Goal: Transaction & Acquisition: Register for event/course

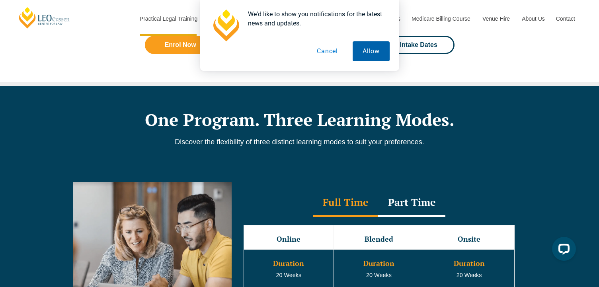
click at [373, 60] on button "Allow" at bounding box center [370, 51] width 37 height 20
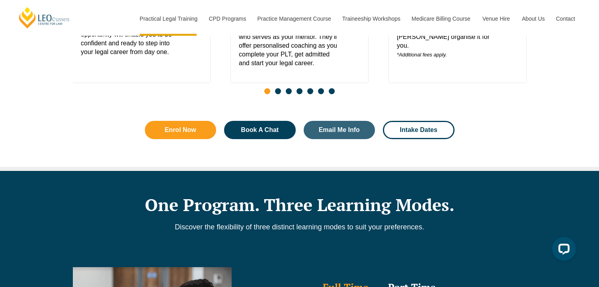
scroll to position [437, 0]
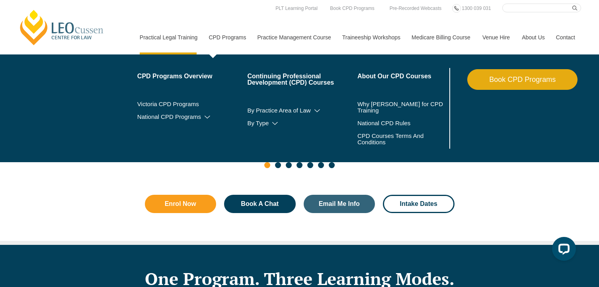
click at [236, 37] on link "CPD Programs" at bounding box center [226, 37] width 49 height 34
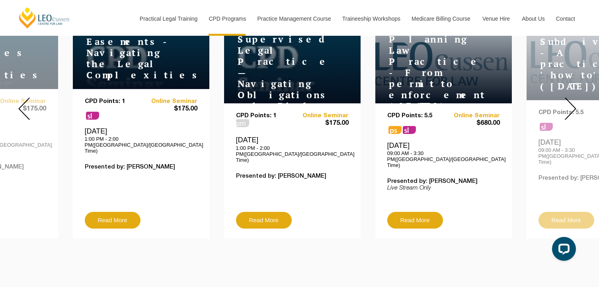
click at [574, 108] on img at bounding box center [570, 108] width 12 height 23
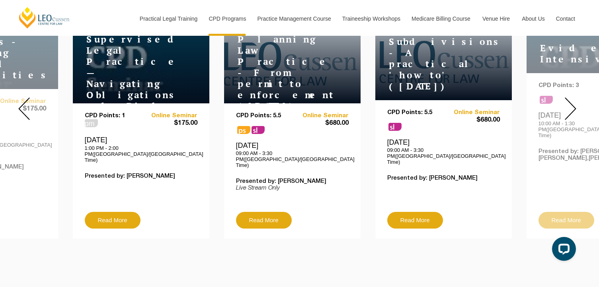
click at [573, 107] on img at bounding box center [570, 108] width 12 height 23
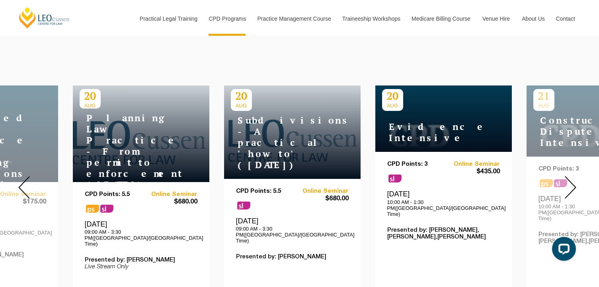
scroll to position [278, 0]
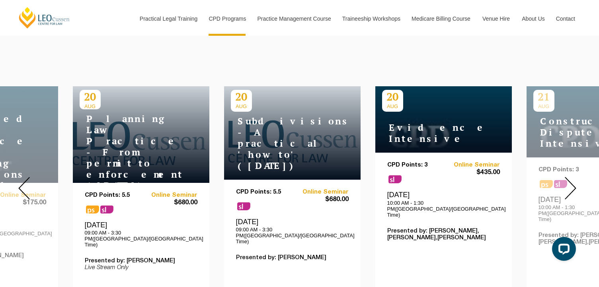
click at [575, 177] on img at bounding box center [570, 188] width 12 height 23
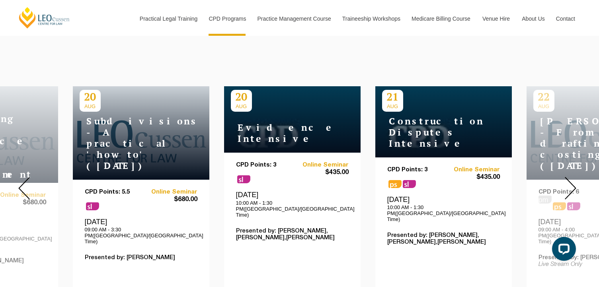
click at [572, 177] on img at bounding box center [570, 188] width 12 height 23
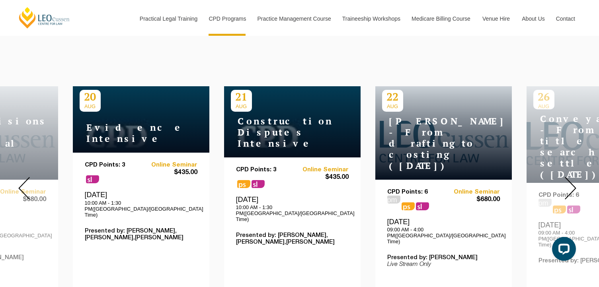
click at [572, 177] on img at bounding box center [570, 188] width 12 height 23
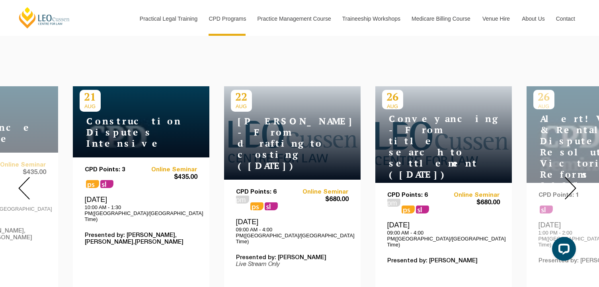
click at [572, 177] on img at bounding box center [570, 188] width 12 height 23
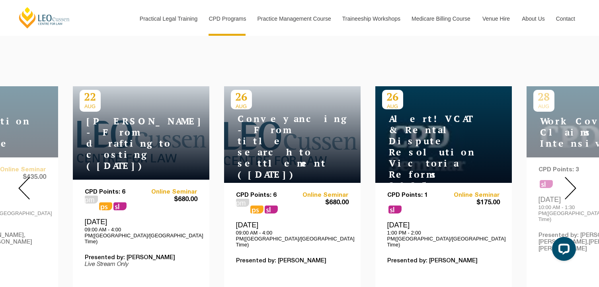
click at [572, 177] on img at bounding box center [570, 188] width 12 height 23
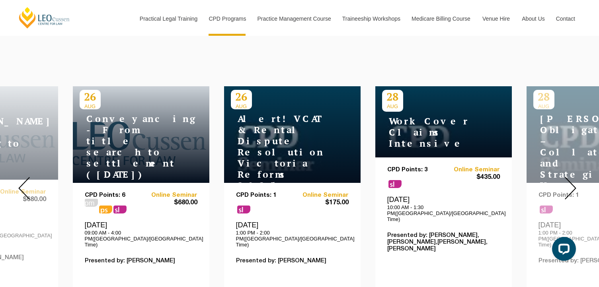
click at [572, 177] on img at bounding box center [570, 188] width 12 height 23
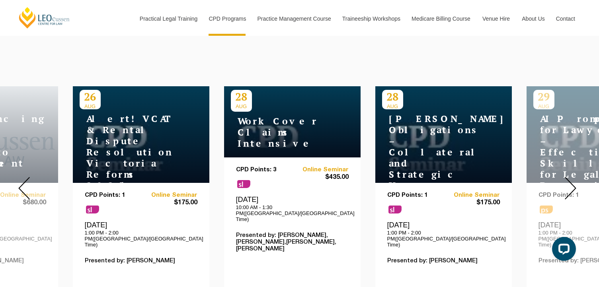
click at [572, 177] on img at bounding box center [570, 188] width 12 height 23
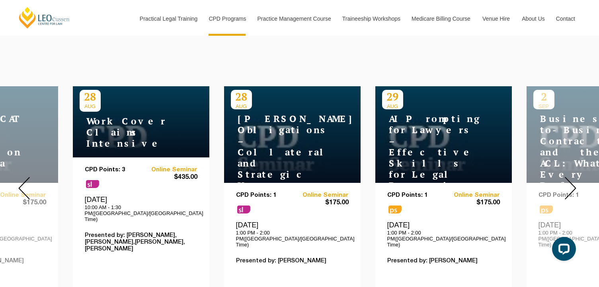
click at [572, 177] on img at bounding box center [570, 188] width 12 height 23
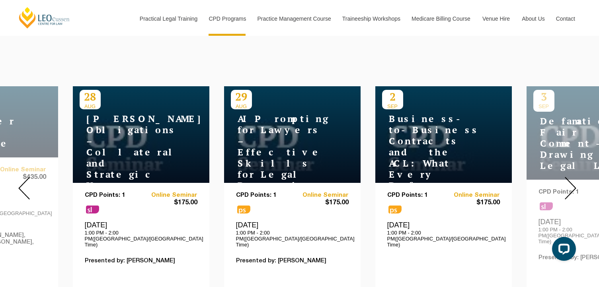
click at [572, 177] on img at bounding box center [570, 188] width 12 height 23
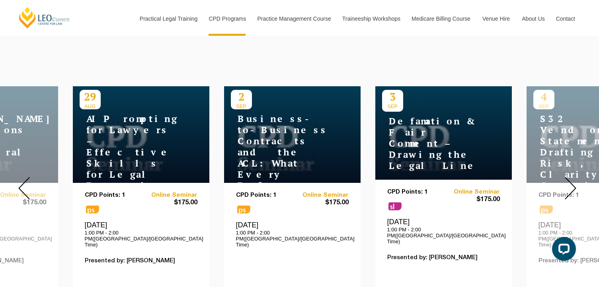
click at [572, 177] on img at bounding box center [570, 188] width 12 height 23
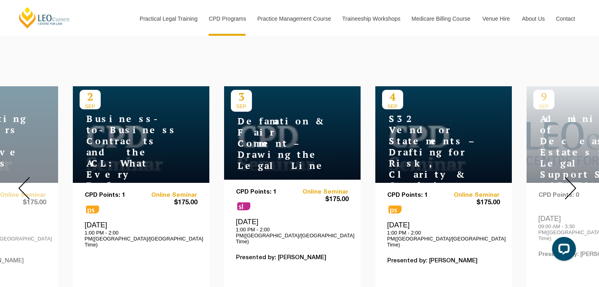
click at [572, 177] on img at bounding box center [570, 188] width 12 height 23
click at [571, 178] on img at bounding box center [570, 188] width 12 height 23
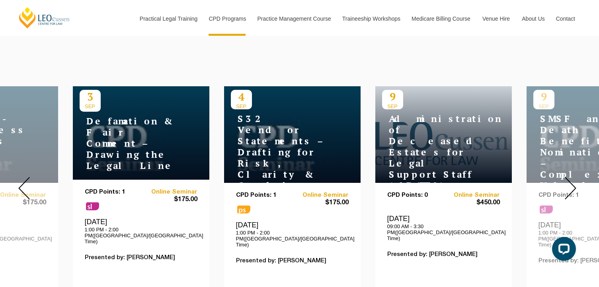
click at [571, 178] on img at bounding box center [570, 188] width 12 height 23
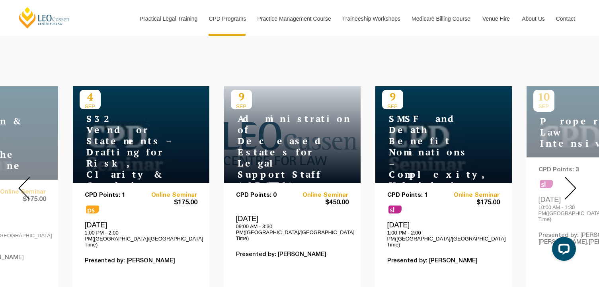
click at [571, 178] on img at bounding box center [570, 188] width 12 height 23
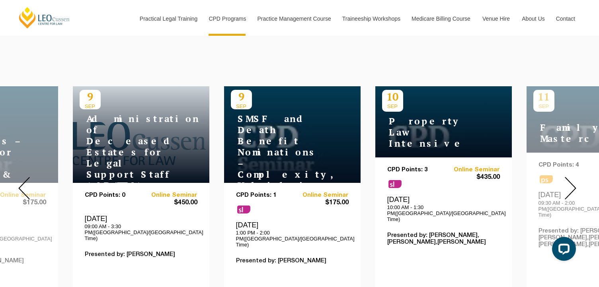
click at [571, 178] on img at bounding box center [570, 188] width 12 height 23
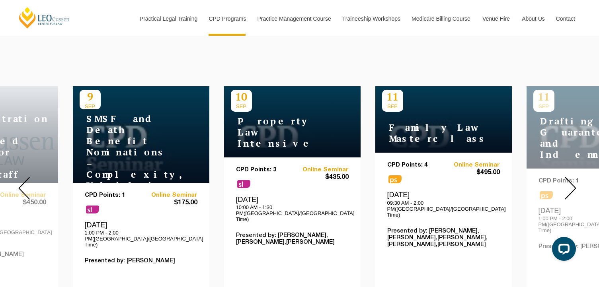
click at [571, 178] on img at bounding box center [570, 188] width 12 height 23
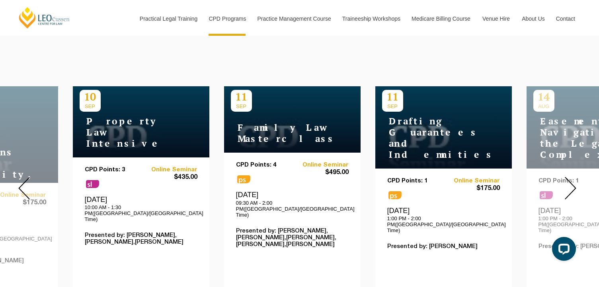
click at [571, 178] on img at bounding box center [570, 188] width 12 height 23
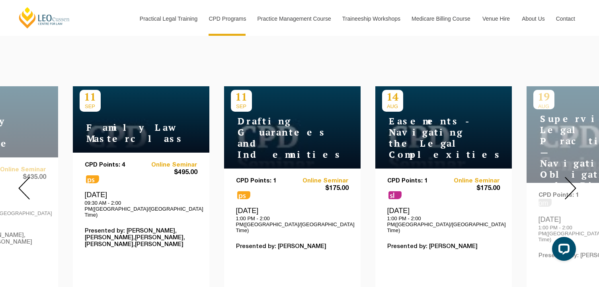
click at [571, 178] on img at bounding box center [570, 188] width 12 height 23
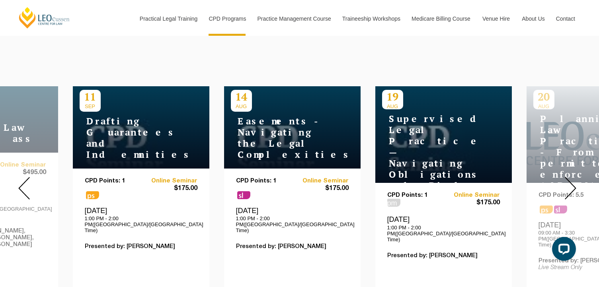
click at [571, 178] on img at bounding box center [570, 188] width 12 height 23
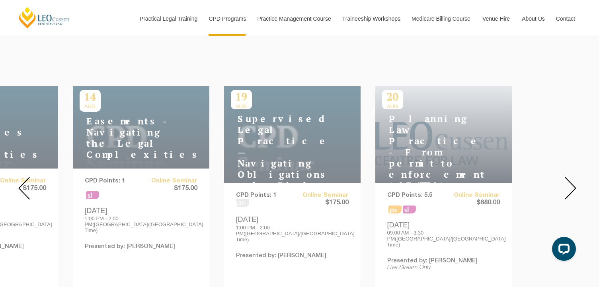
click at [571, 178] on img at bounding box center [570, 188] width 12 height 23
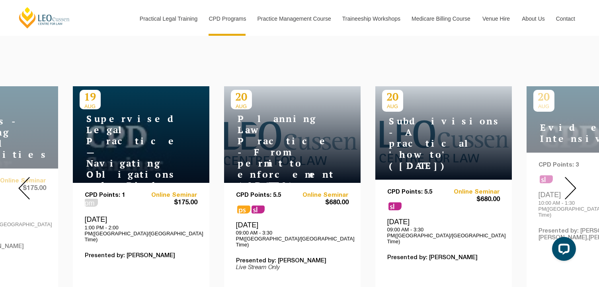
click at [571, 178] on img at bounding box center [570, 188] width 12 height 23
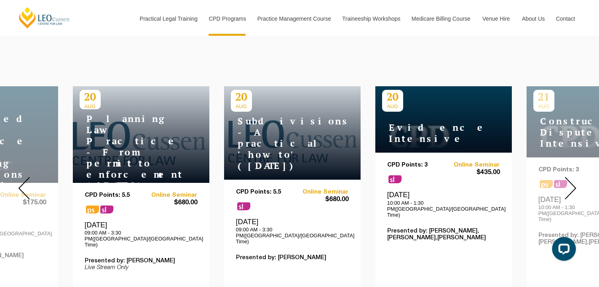
click at [571, 178] on img at bounding box center [570, 188] width 12 height 23
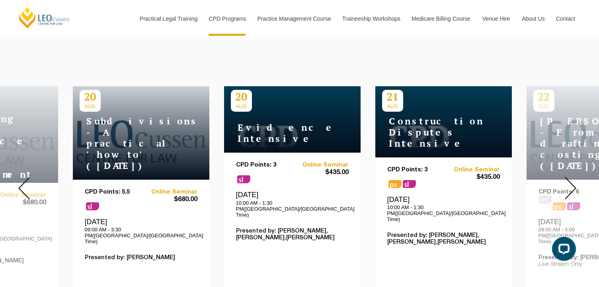
click at [571, 178] on img at bounding box center [570, 188] width 12 height 23
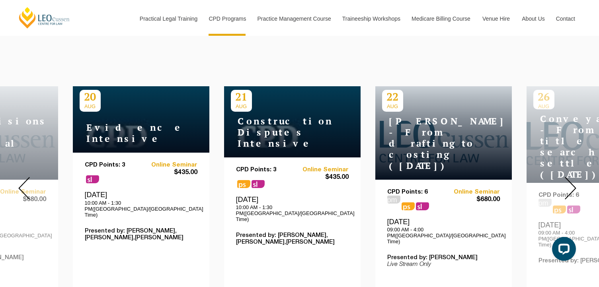
click at [571, 178] on img at bounding box center [570, 188] width 12 height 23
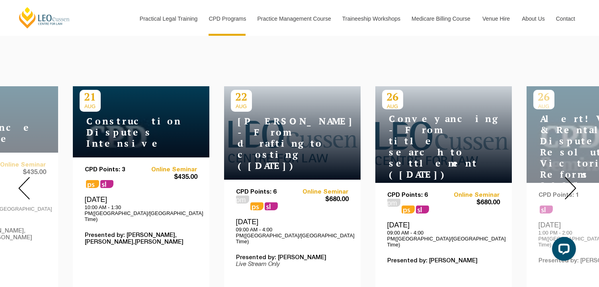
click at [571, 178] on img at bounding box center [570, 188] width 12 height 23
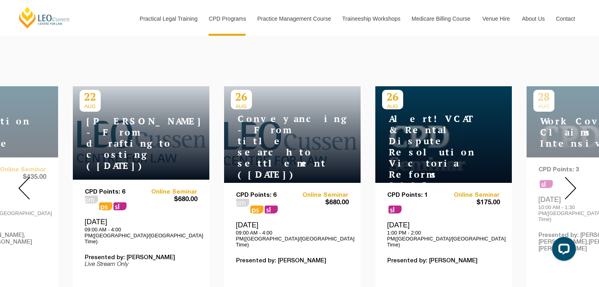
click at [571, 178] on img at bounding box center [570, 188] width 12 height 23
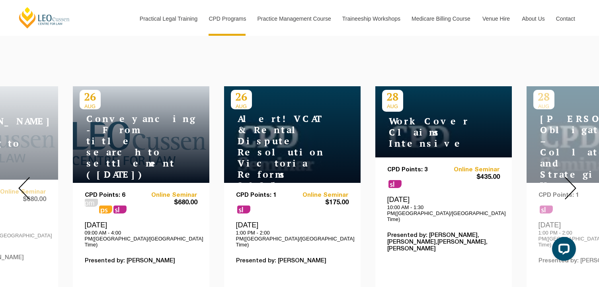
click at [570, 179] on img at bounding box center [570, 188] width 12 height 23
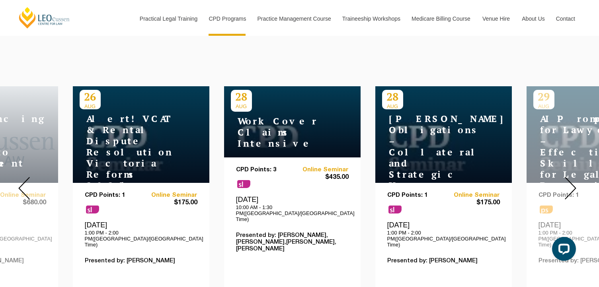
click at [570, 179] on img at bounding box center [570, 188] width 12 height 23
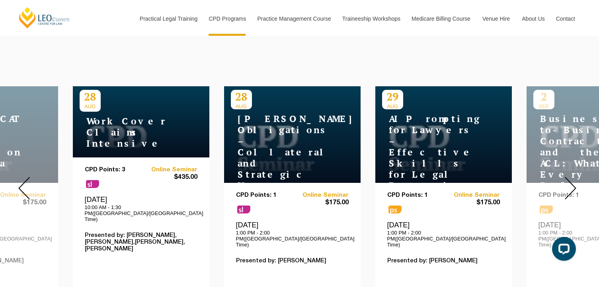
click at [570, 179] on img at bounding box center [570, 188] width 12 height 23
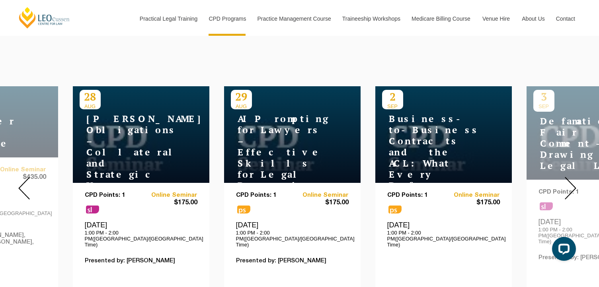
click at [570, 179] on img at bounding box center [570, 188] width 12 height 23
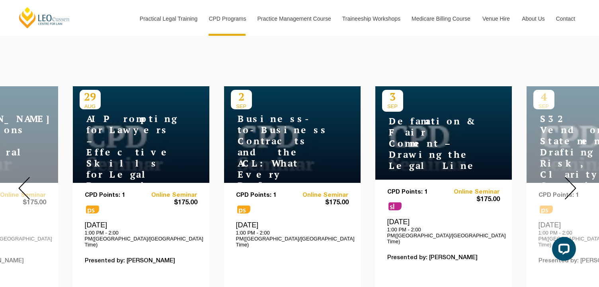
click at [570, 179] on img at bounding box center [570, 188] width 12 height 23
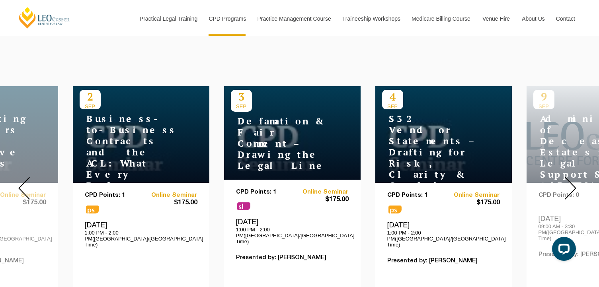
click at [570, 179] on img at bounding box center [570, 188] width 12 height 23
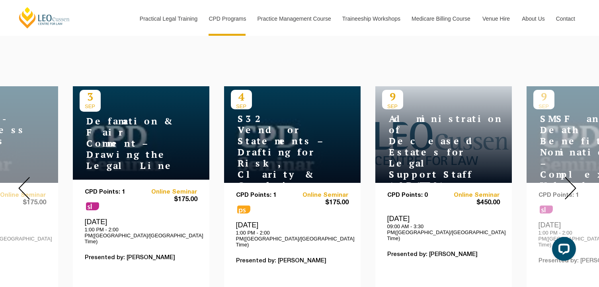
click at [570, 179] on img at bounding box center [570, 188] width 12 height 23
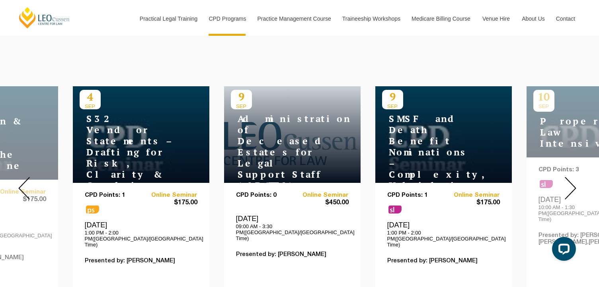
click at [570, 179] on img at bounding box center [570, 188] width 12 height 23
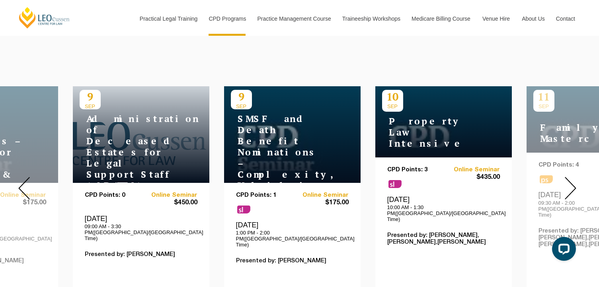
click at [570, 179] on img at bounding box center [570, 188] width 12 height 23
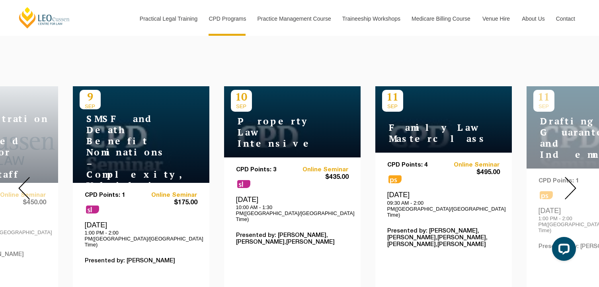
click at [570, 179] on img at bounding box center [570, 188] width 12 height 23
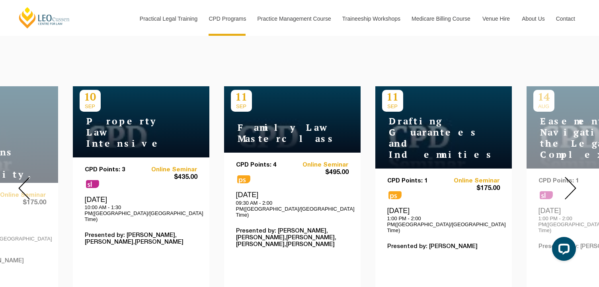
click at [570, 179] on img at bounding box center [570, 188] width 12 height 23
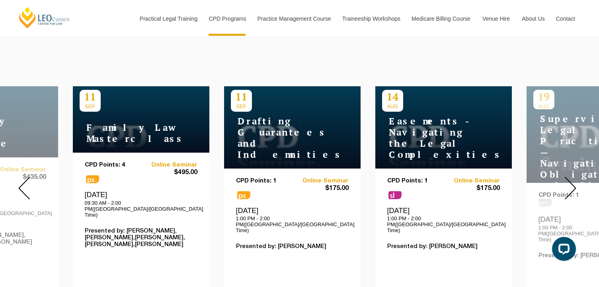
click at [570, 179] on img at bounding box center [570, 188] width 12 height 23
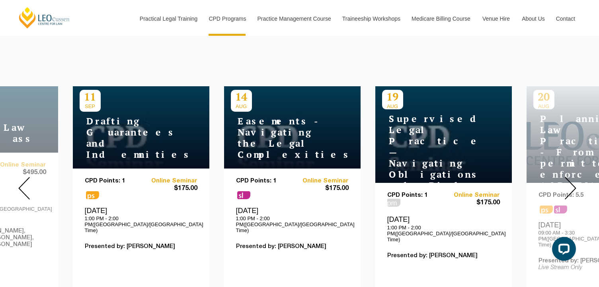
click at [570, 179] on img at bounding box center [570, 188] width 12 height 23
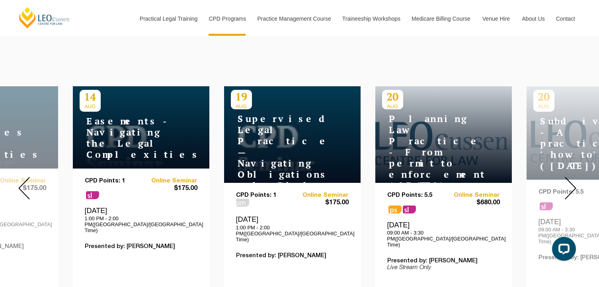
click at [570, 179] on img at bounding box center [570, 188] width 12 height 23
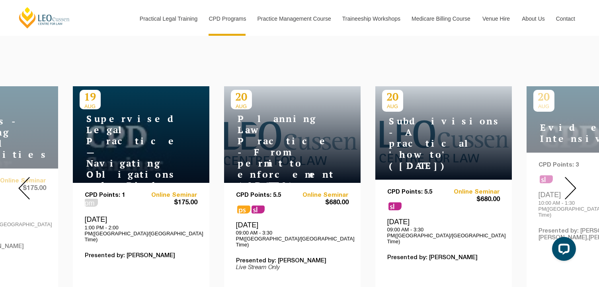
click at [570, 179] on img at bounding box center [570, 188] width 12 height 23
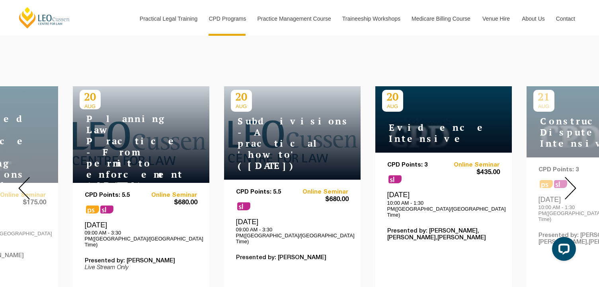
click at [570, 179] on img at bounding box center [570, 188] width 12 height 23
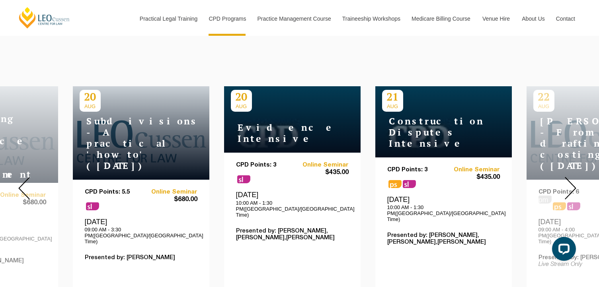
click at [570, 179] on img at bounding box center [570, 188] width 12 height 23
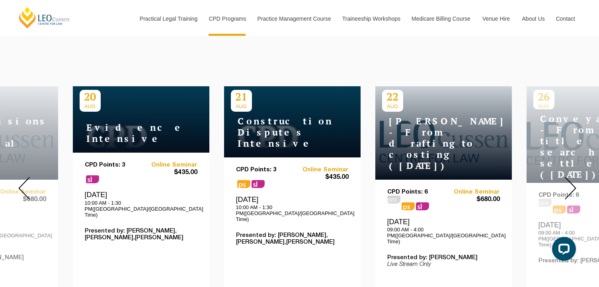
click at [570, 179] on img at bounding box center [570, 188] width 12 height 23
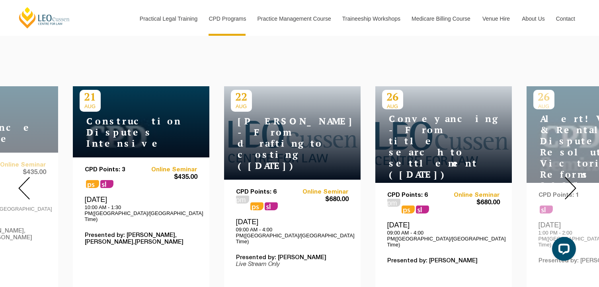
click at [570, 179] on img at bounding box center [570, 188] width 12 height 23
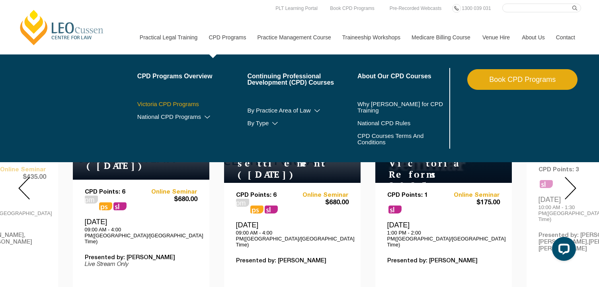
click at [181, 104] on link "Victoria CPD Programs" at bounding box center [192, 104] width 110 height 6
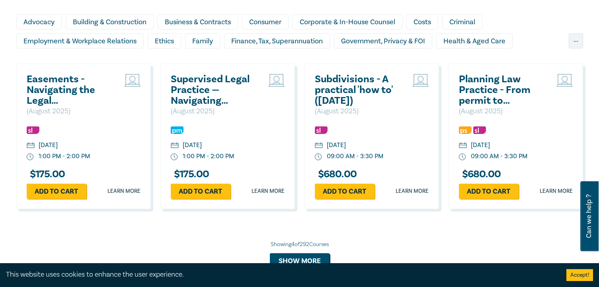
scroll to position [756, 0]
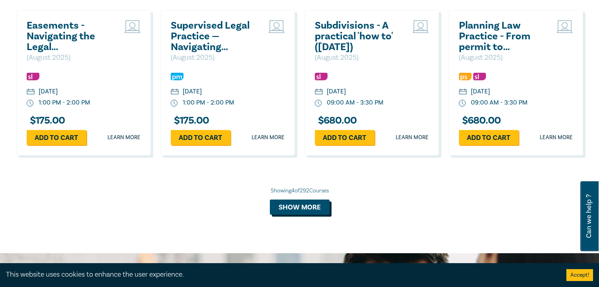
click at [305, 206] on button "Show more" at bounding box center [300, 207] width 60 height 15
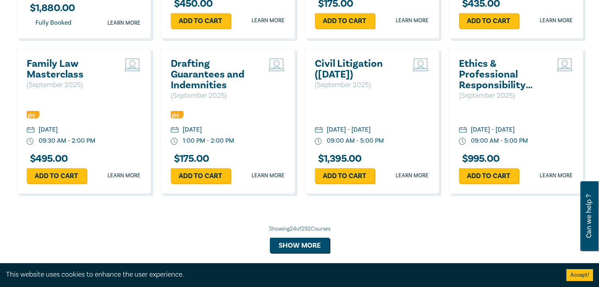
scroll to position [1511, 0]
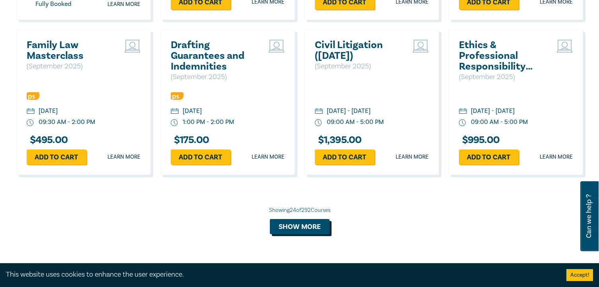
click at [305, 221] on button "Show more" at bounding box center [300, 226] width 60 height 15
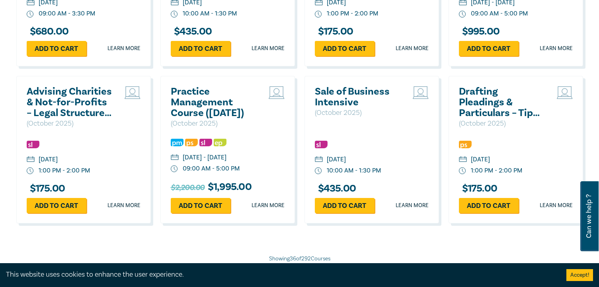
scroll to position [1949, 0]
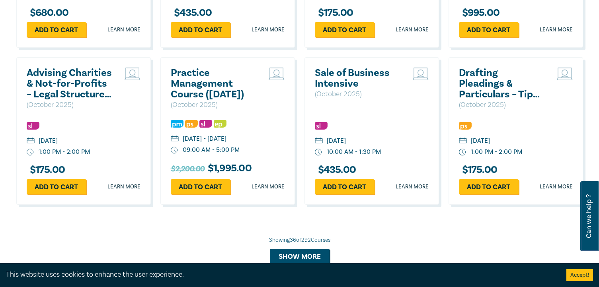
click at [341, 75] on h2 "Sale of Business Intensive" at bounding box center [358, 78] width 86 height 21
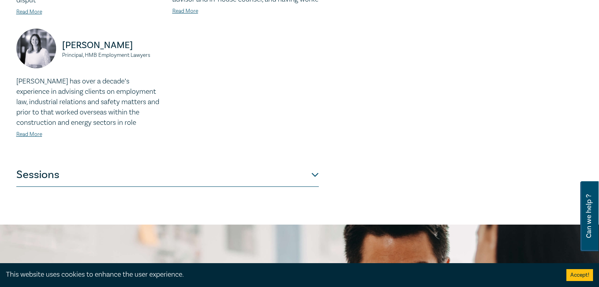
scroll to position [318, 0]
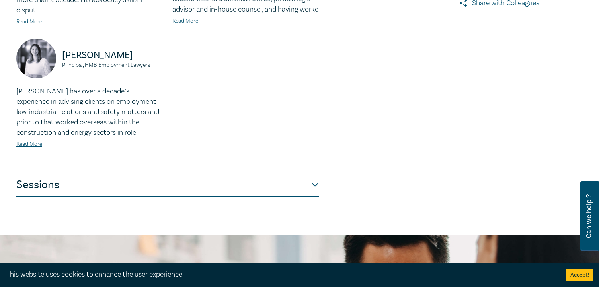
click at [307, 178] on button "Sessions" at bounding box center [167, 185] width 302 height 24
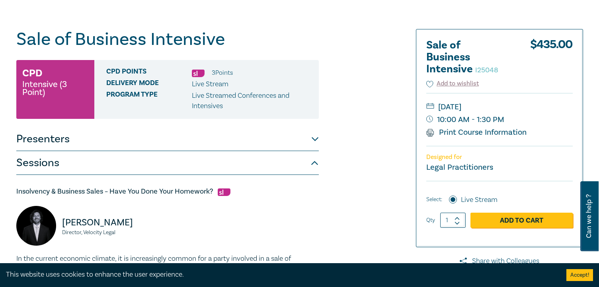
scroll to position [80, 0]
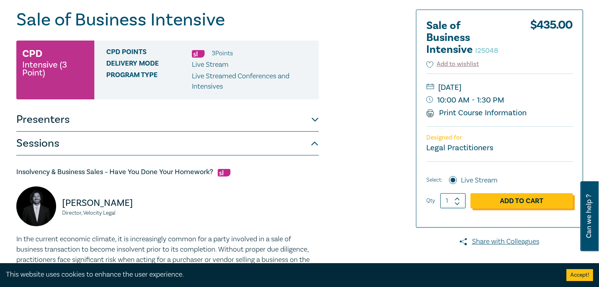
click at [528, 200] on link "Add to Cart" at bounding box center [521, 200] width 102 height 15
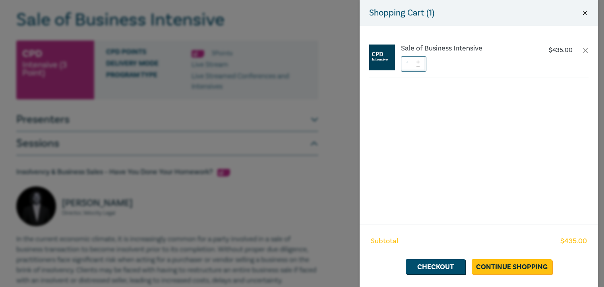
click at [586, 14] on button "Close" at bounding box center [585, 13] width 7 height 7
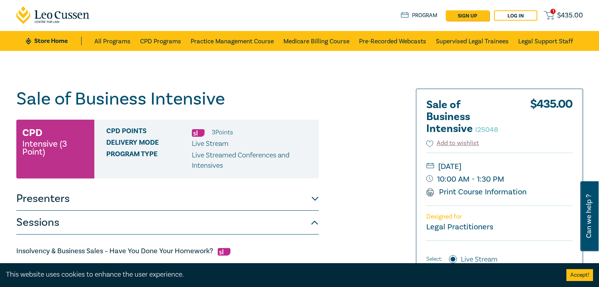
scroll to position [0, 0]
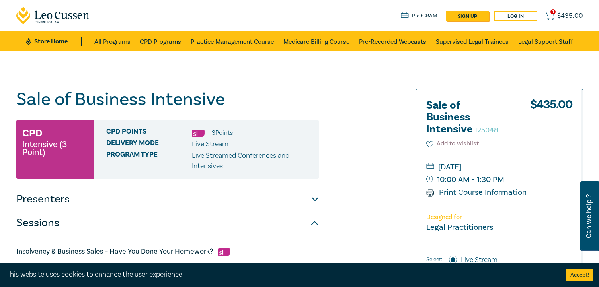
click at [574, 16] on span "$ 435.00" at bounding box center [570, 16] width 26 height 9
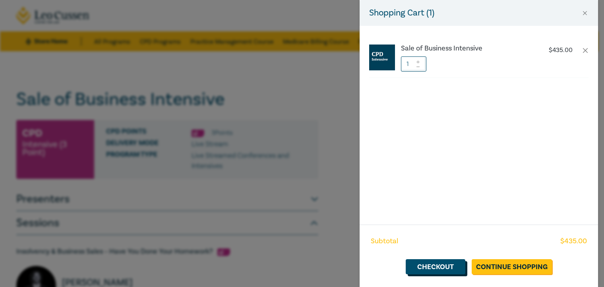
click at [453, 265] on link "Checkout" at bounding box center [436, 266] width 60 height 15
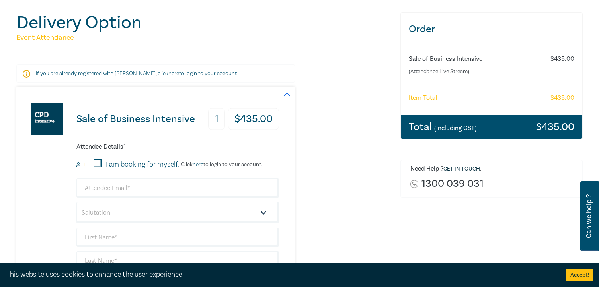
scroll to position [119, 0]
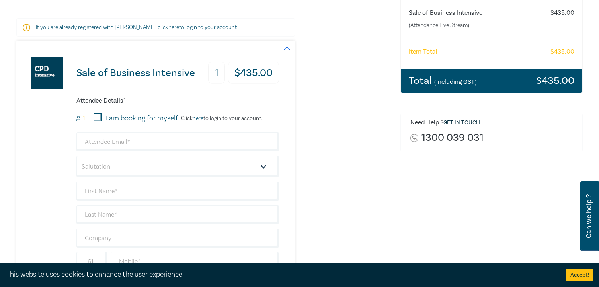
click at [99, 118] on input "I am booking for myself." at bounding box center [98, 117] width 8 height 8
checkbox input "true"
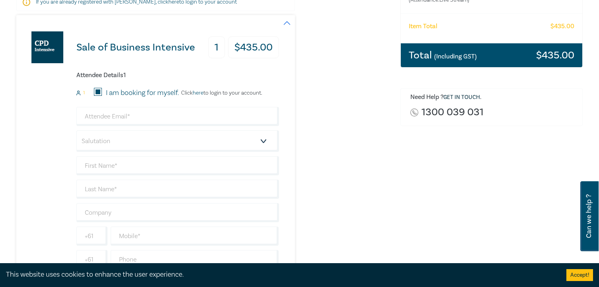
scroll to position [159, 0]
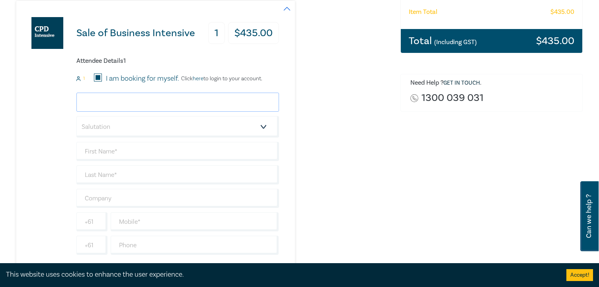
click at [139, 103] on input "email" at bounding box center [177, 102] width 202 height 19
type input "anthonyf@wightons.com.au"
click at [156, 125] on select "Salutation Mr. Mrs. Ms. Miss Dr. Prof. Other" at bounding box center [177, 126] width 202 height 21
select select "Mr."
click at [76, 116] on select "Salutation Mr. Mrs. Ms. Miss Dr. Prof. Other" at bounding box center [177, 126] width 202 height 21
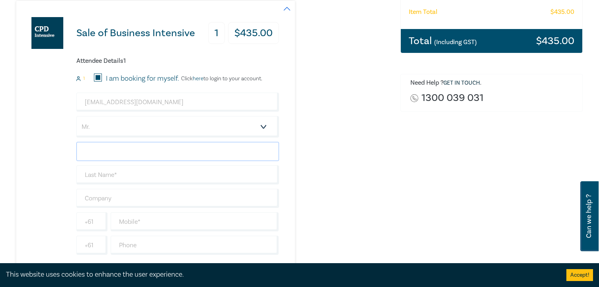
click at [118, 153] on input "text" at bounding box center [177, 151] width 202 height 19
type input "a"
type input "[PERSON_NAME]"
click at [125, 173] on input "text" at bounding box center [177, 174] width 202 height 19
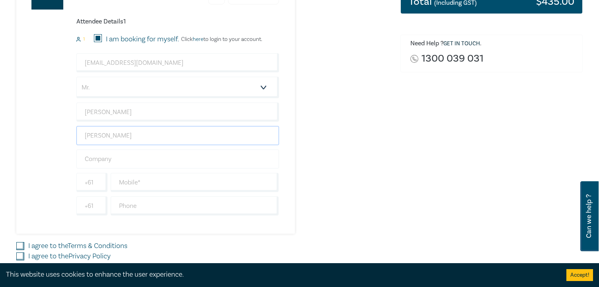
scroll to position [199, 0]
type input "[PERSON_NAME]"
click at [110, 158] on input "text" at bounding box center [177, 158] width 202 height 19
type input "Wightons Lawyers"
click at [127, 182] on input "text" at bounding box center [195, 182] width 168 height 19
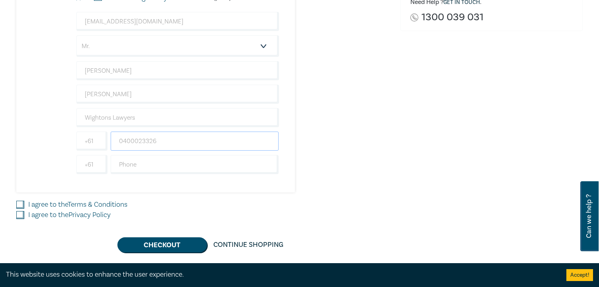
scroll to position [278, 0]
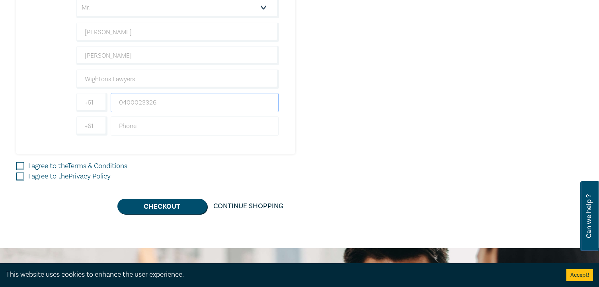
type input "0400023326"
click at [128, 131] on input "text" at bounding box center [195, 126] width 168 height 19
type input "52264109"
click at [22, 165] on input "I agree to the Terms & Conditions" at bounding box center [20, 166] width 8 height 8
checkbox input "true"
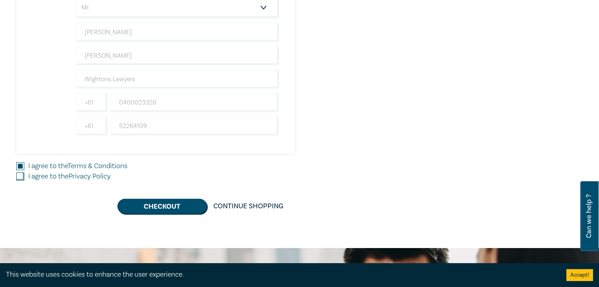
click at [22, 179] on input "I agree to the Privacy Policy" at bounding box center [20, 177] width 8 height 8
checkbox input "true"
click at [186, 208] on button "Checkout" at bounding box center [161, 206] width 89 height 15
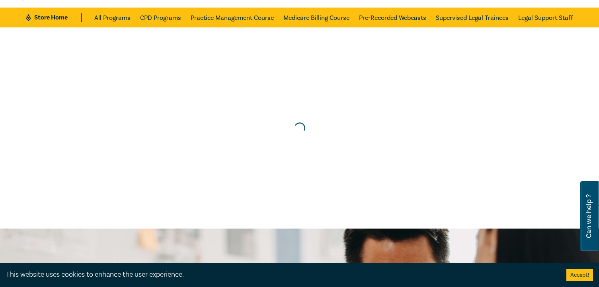
scroll to position [0, 0]
